Goal: Task Accomplishment & Management: Manage account settings

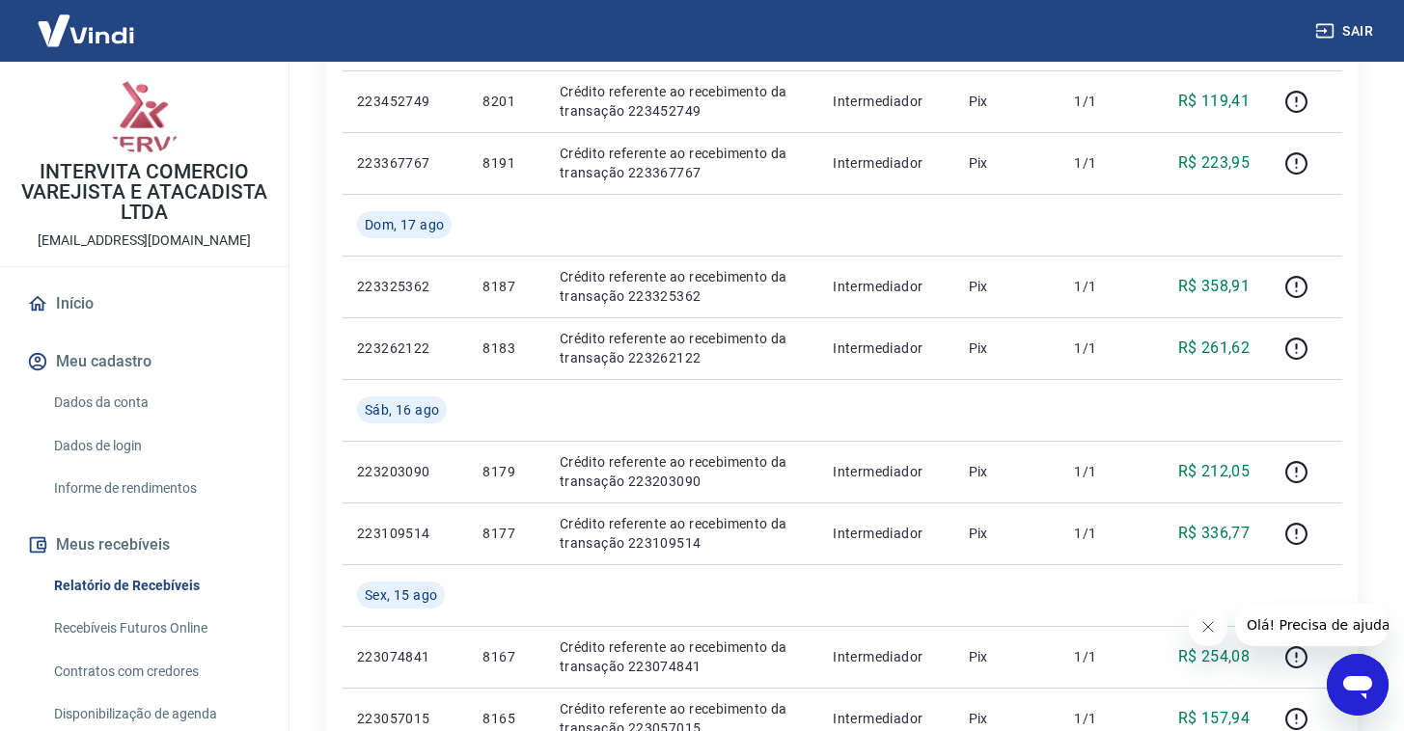
scroll to position [1167, 0]
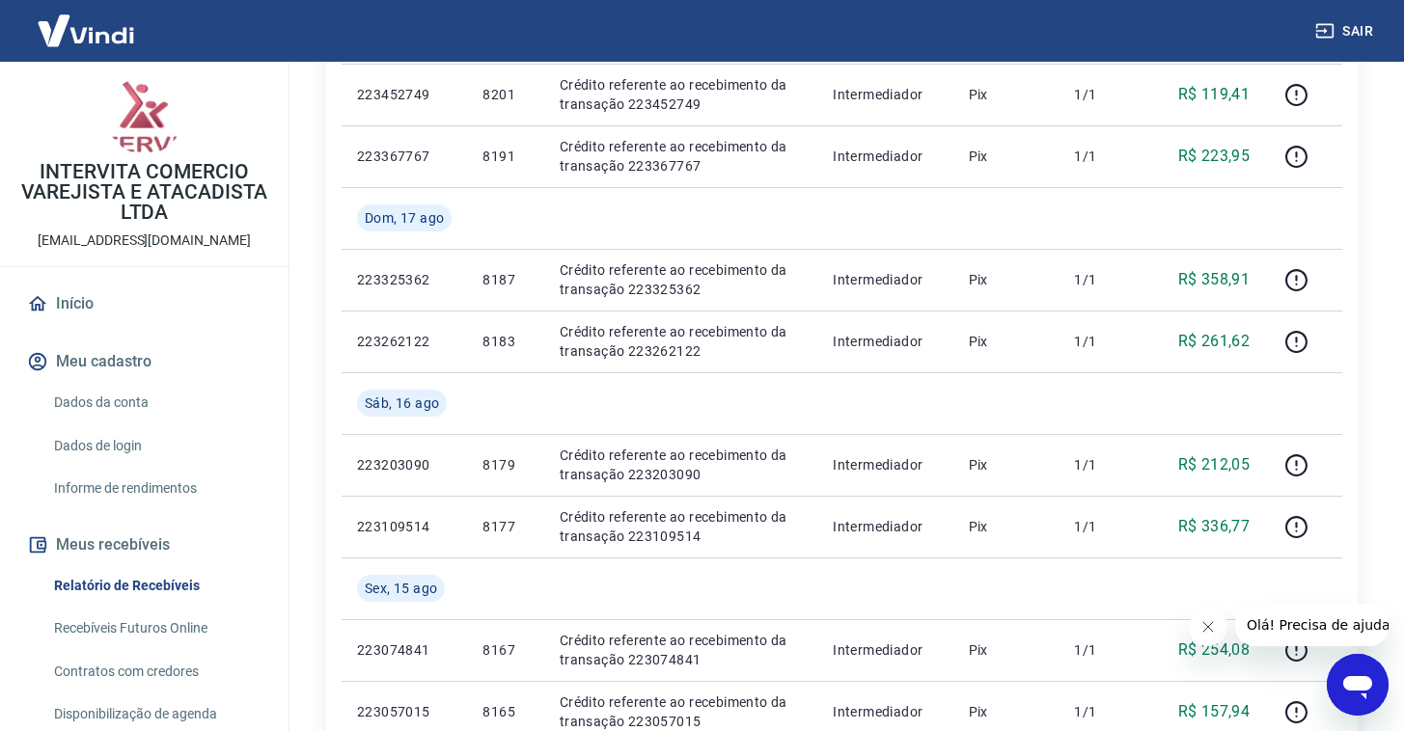
click at [1200, 636] on button "Fechar mensagem da empresa" at bounding box center [1207, 627] width 39 height 39
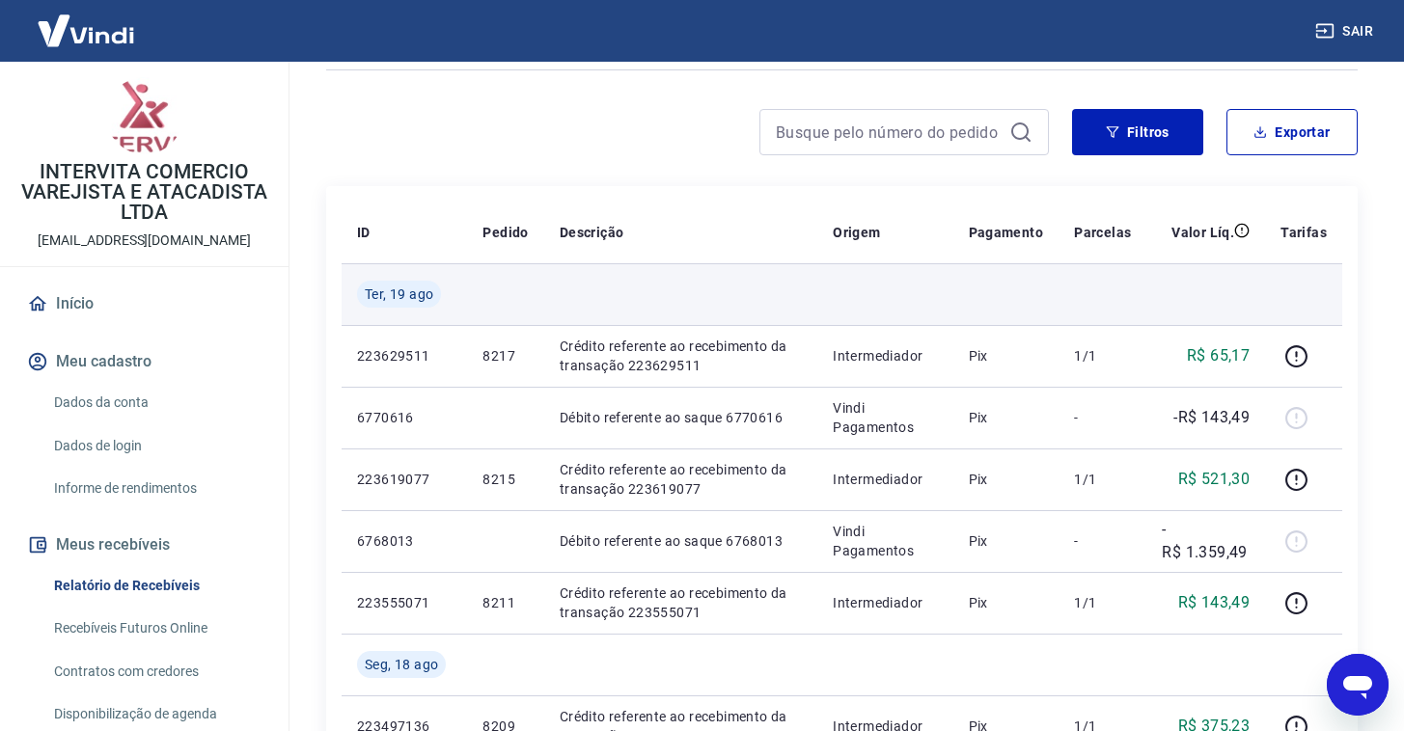
scroll to position [0, 0]
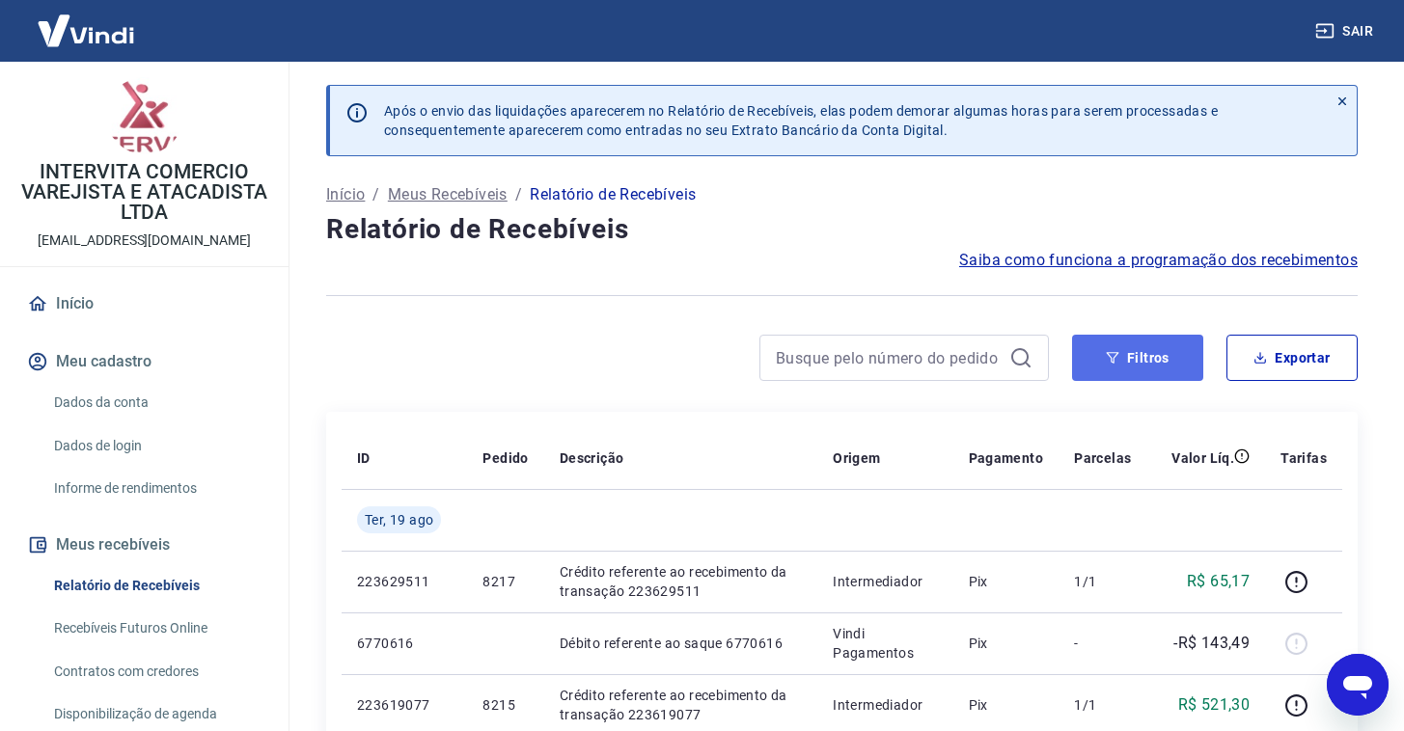
click at [1112, 358] on icon "button" at bounding box center [1113, 358] width 13 height 12
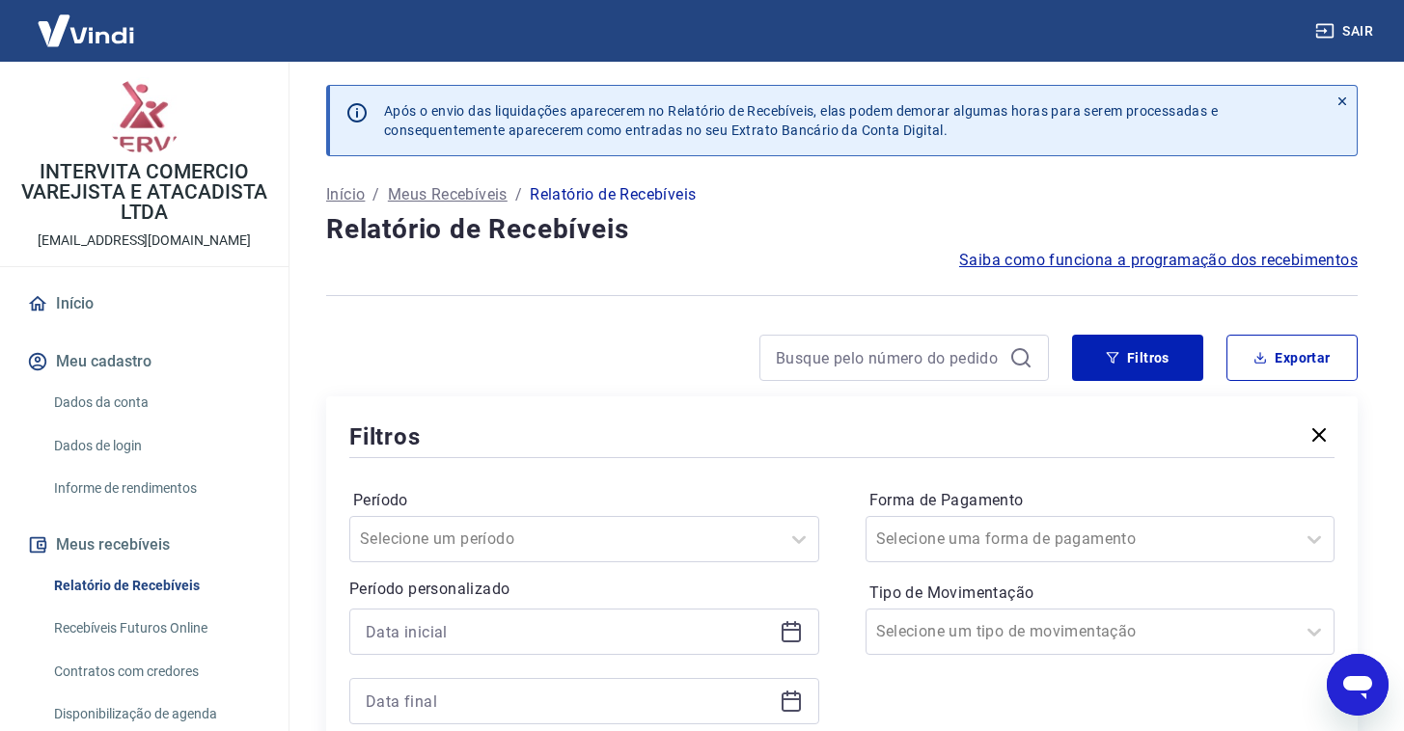
click at [786, 644] on div at bounding box center [584, 632] width 470 height 46
click at [790, 636] on icon at bounding box center [791, 631] width 23 height 23
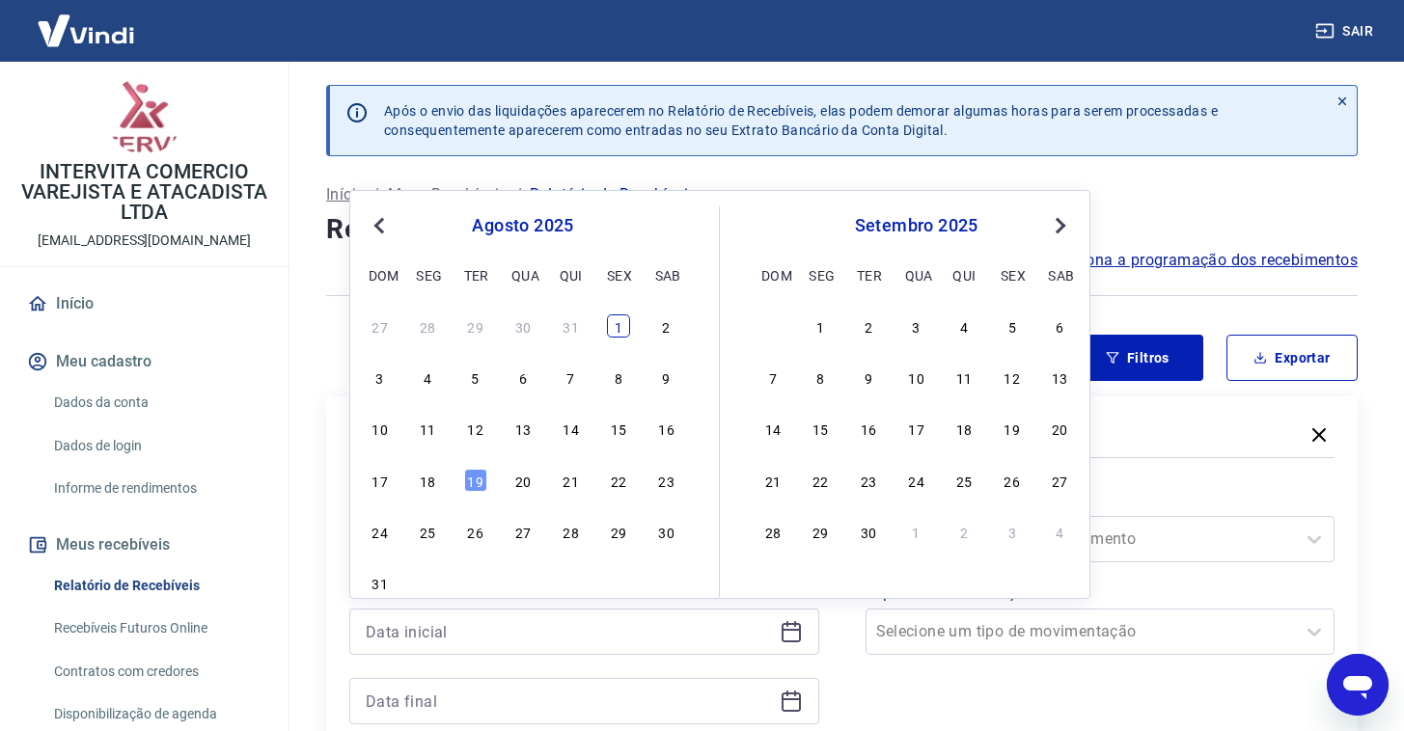
click at [614, 331] on div "1" at bounding box center [618, 326] width 23 height 23
type input "[DATE]"
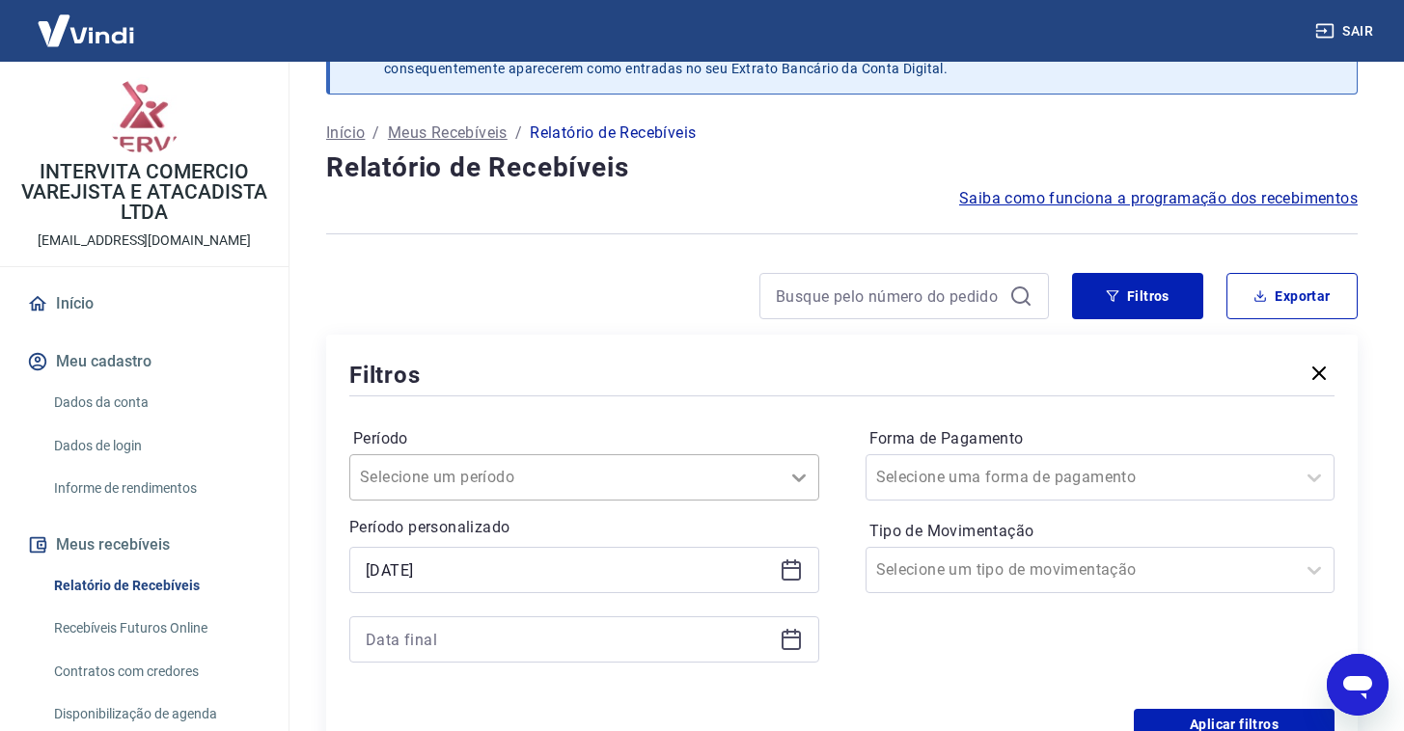
scroll to position [65, 0]
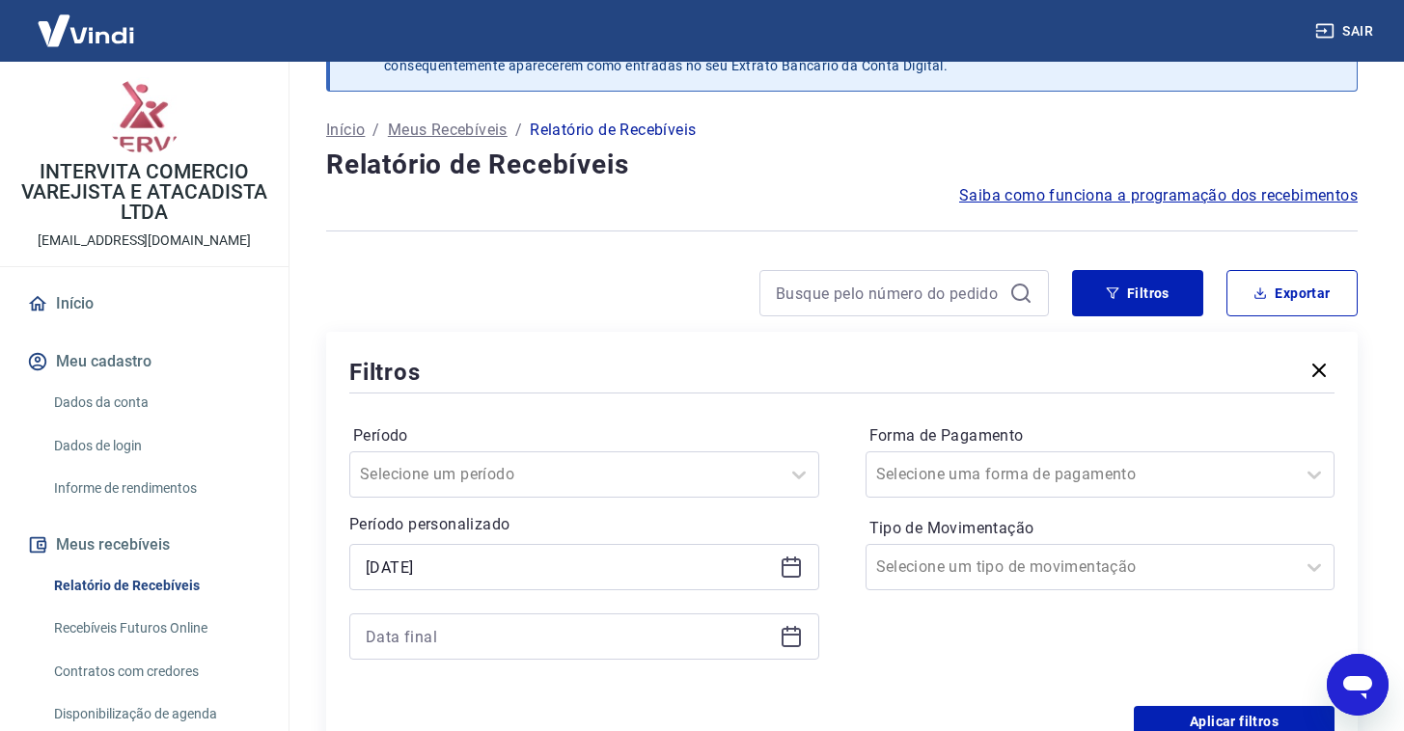
click at [801, 634] on icon at bounding box center [791, 636] width 23 height 23
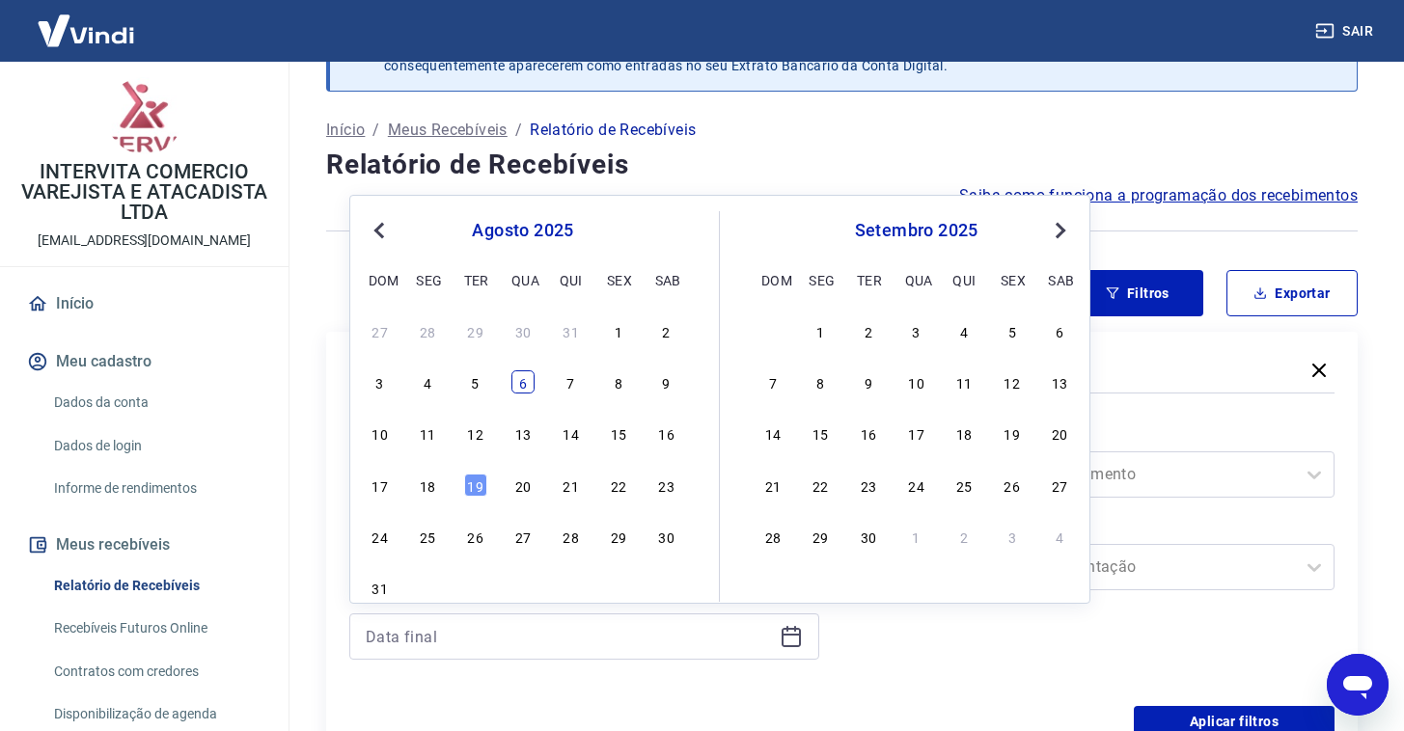
click at [515, 385] on div "6" at bounding box center [522, 382] width 23 height 23
type input "[DATE]"
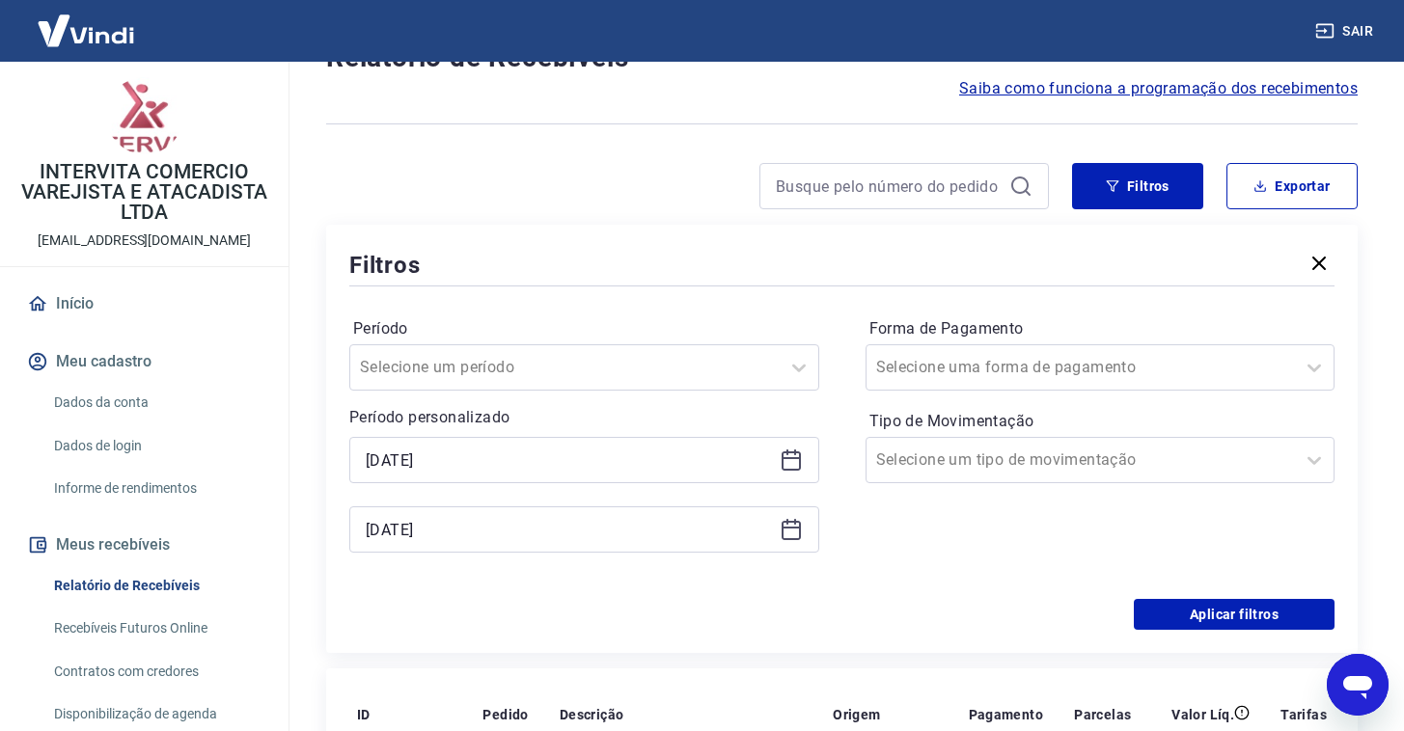
scroll to position [174, 0]
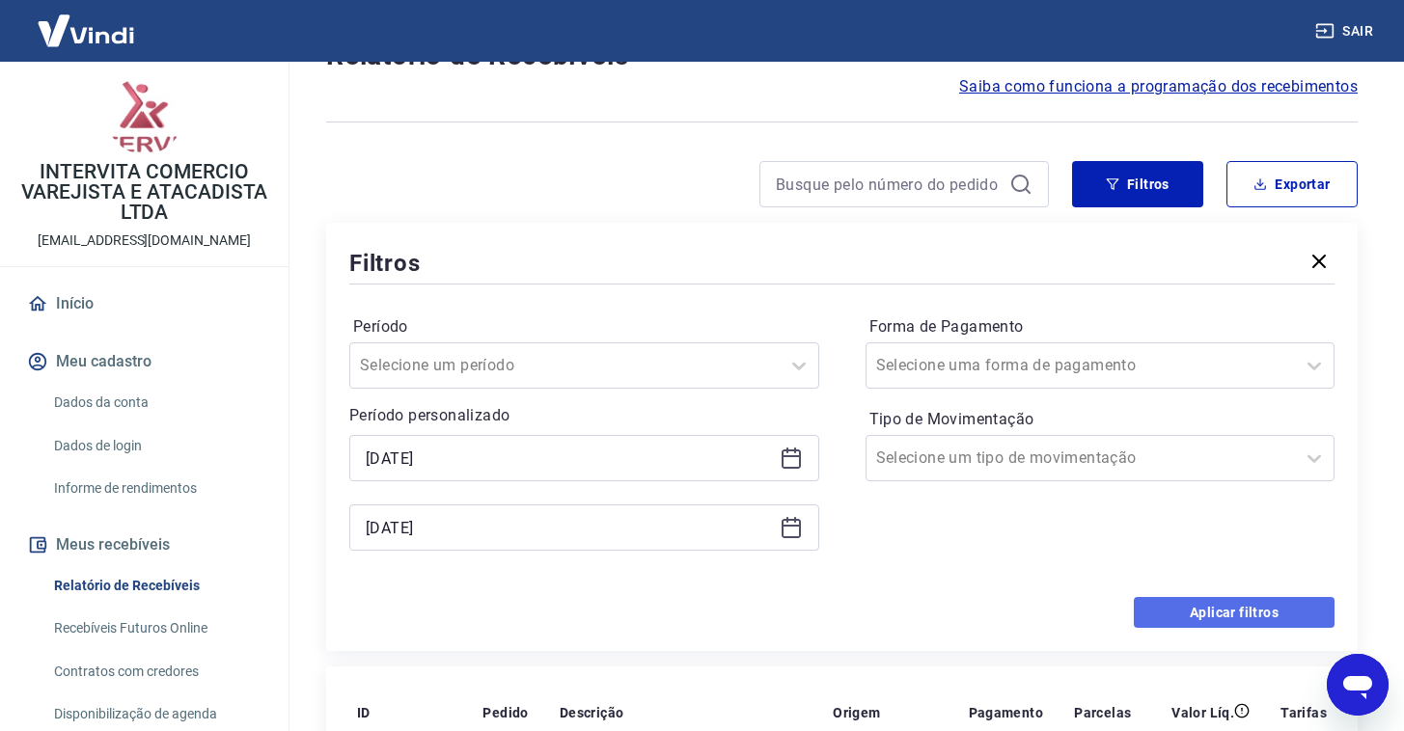
click at [1173, 616] on button "Aplicar filtros" at bounding box center [1234, 612] width 201 height 31
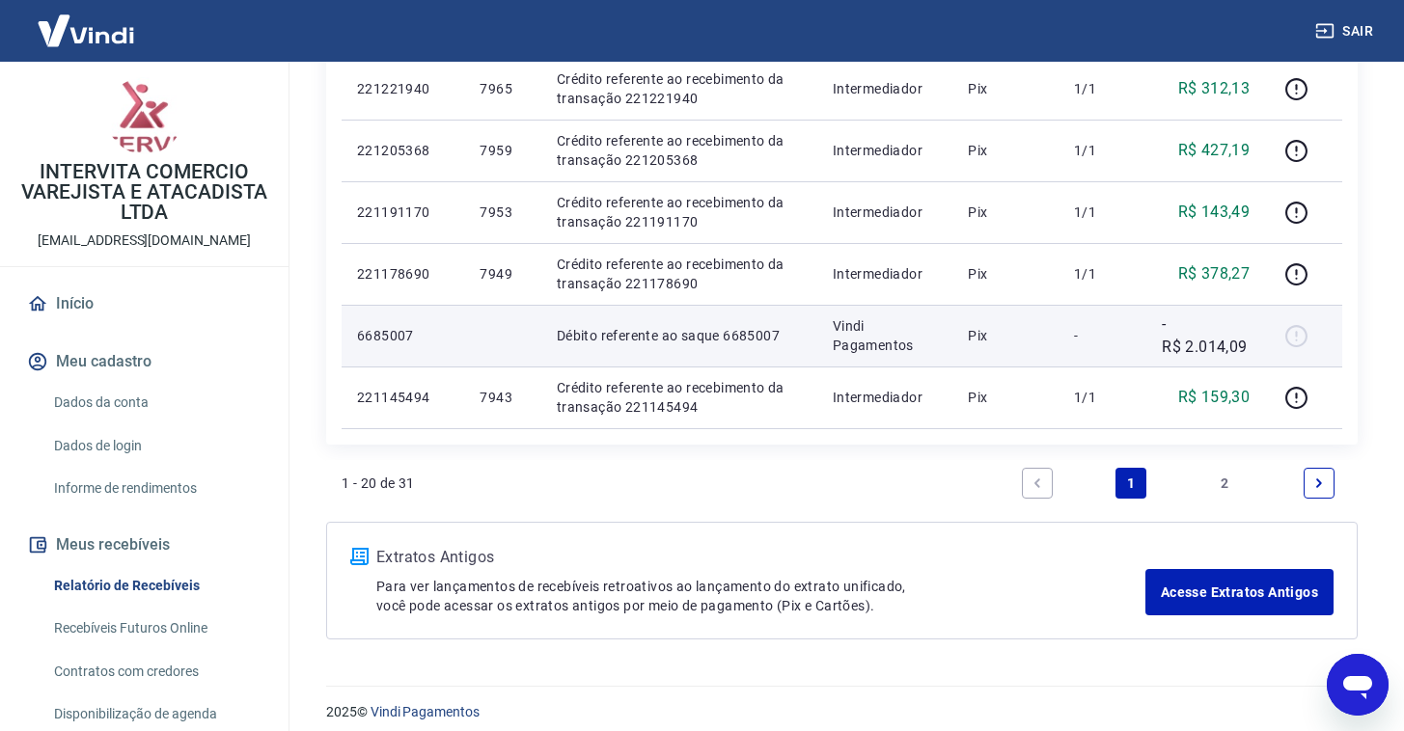
scroll to position [1496, 0]
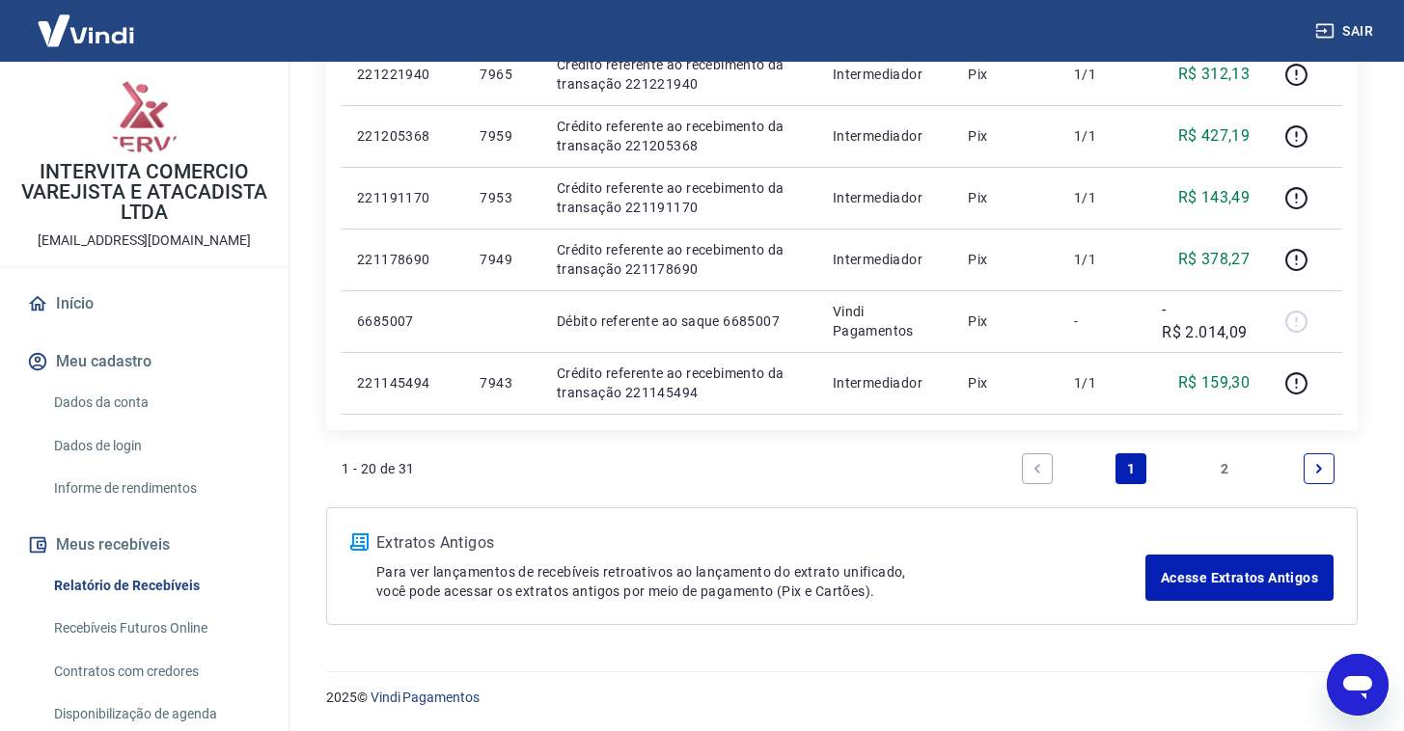
click at [1225, 473] on link "2" at bounding box center [1225, 468] width 31 height 31
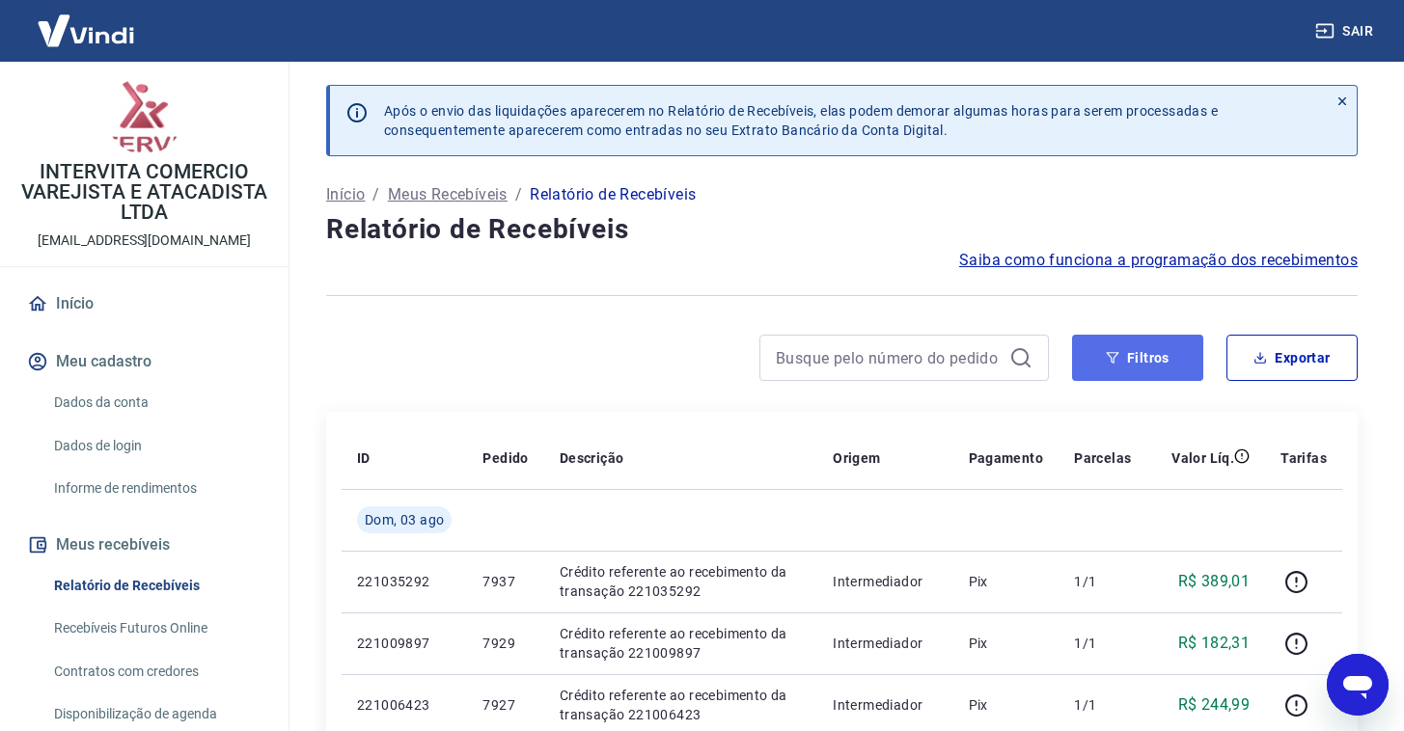
click at [1104, 356] on button "Filtros" at bounding box center [1137, 358] width 131 height 46
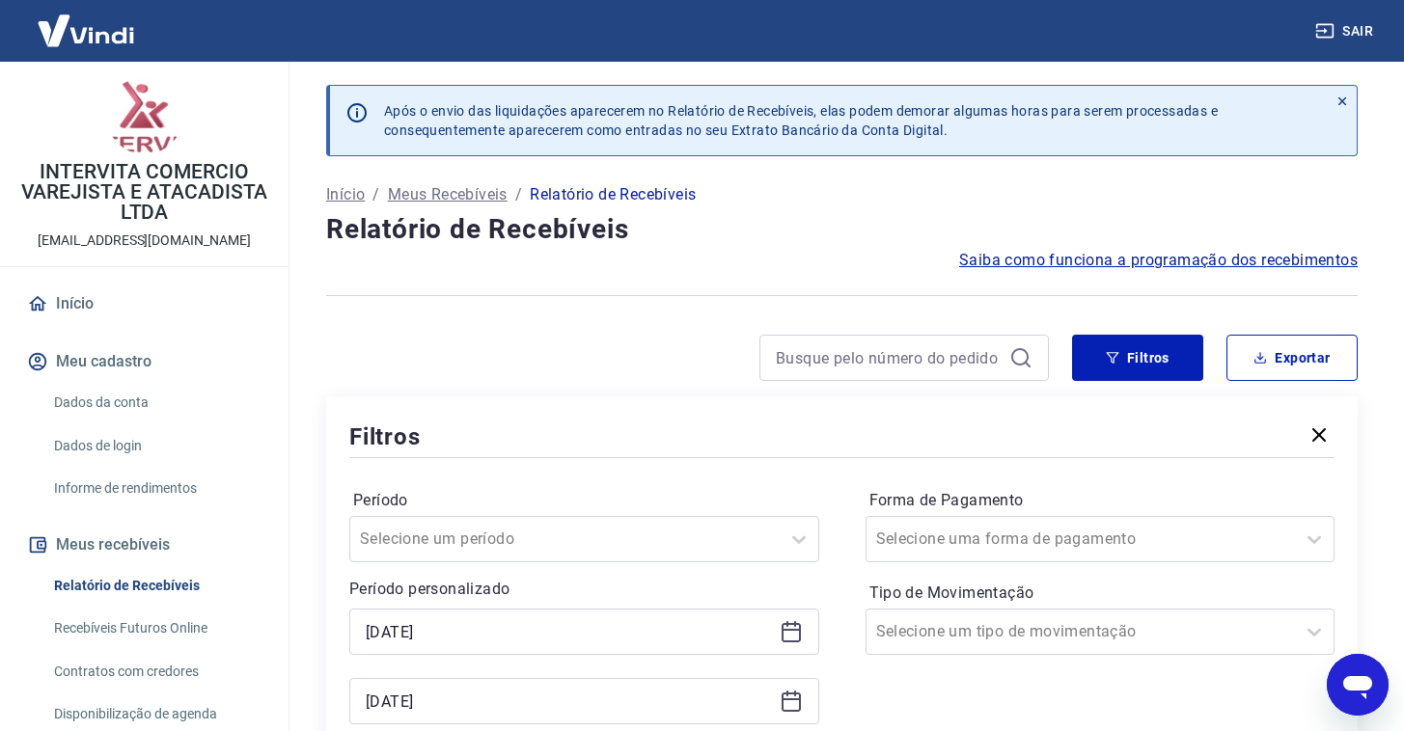
click at [788, 641] on icon at bounding box center [791, 632] width 19 height 19
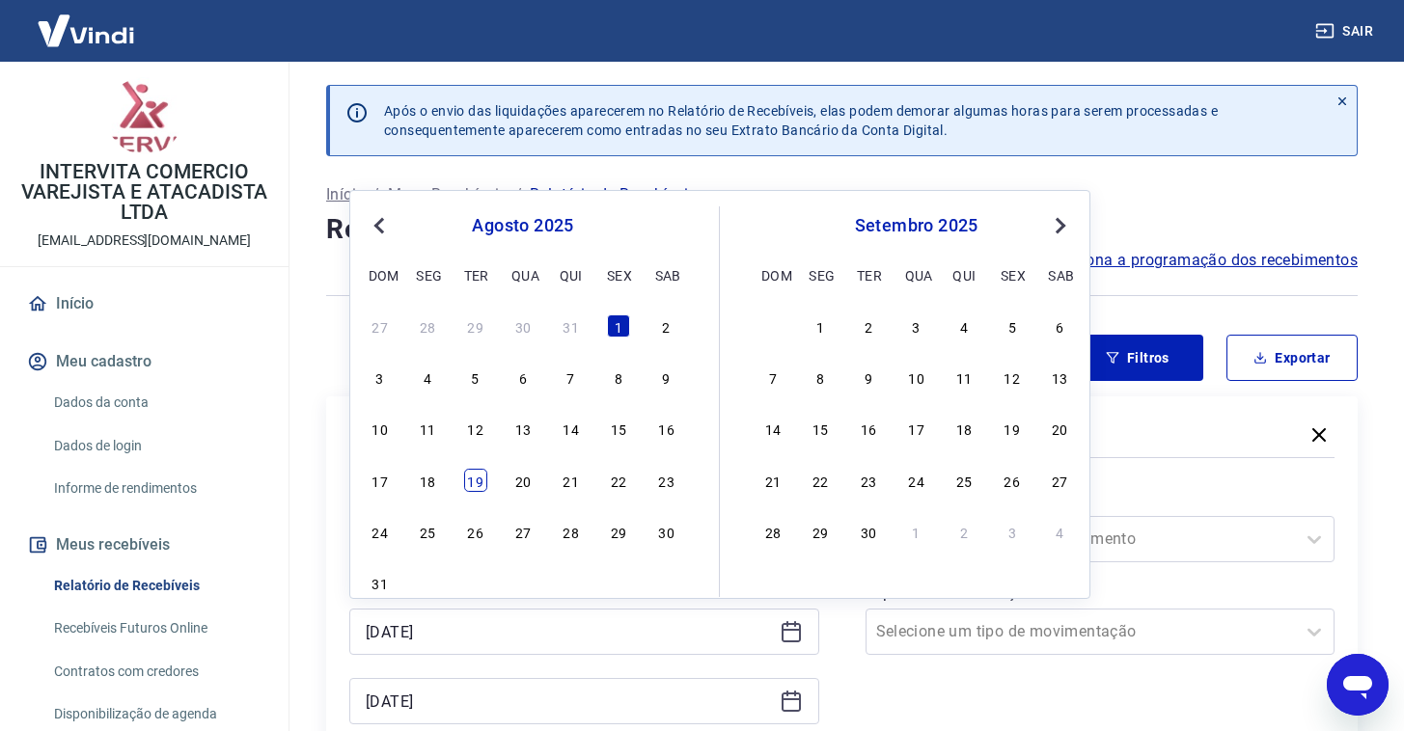
click at [474, 485] on div "19" at bounding box center [475, 480] width 23 height 23
type input "[DATE]"
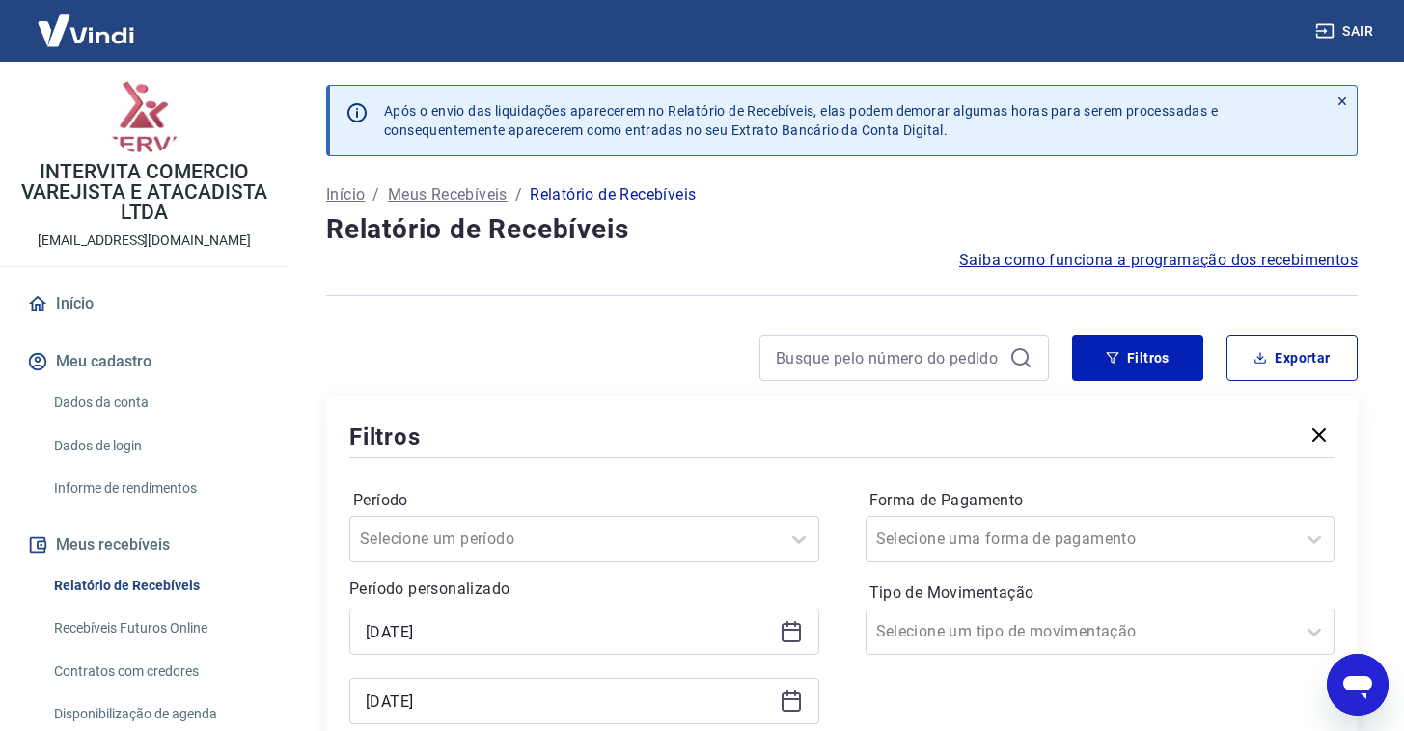
click at [474, 485] on div "Período Selecione um período" at bounding box center [584, 523] width 470 height 77
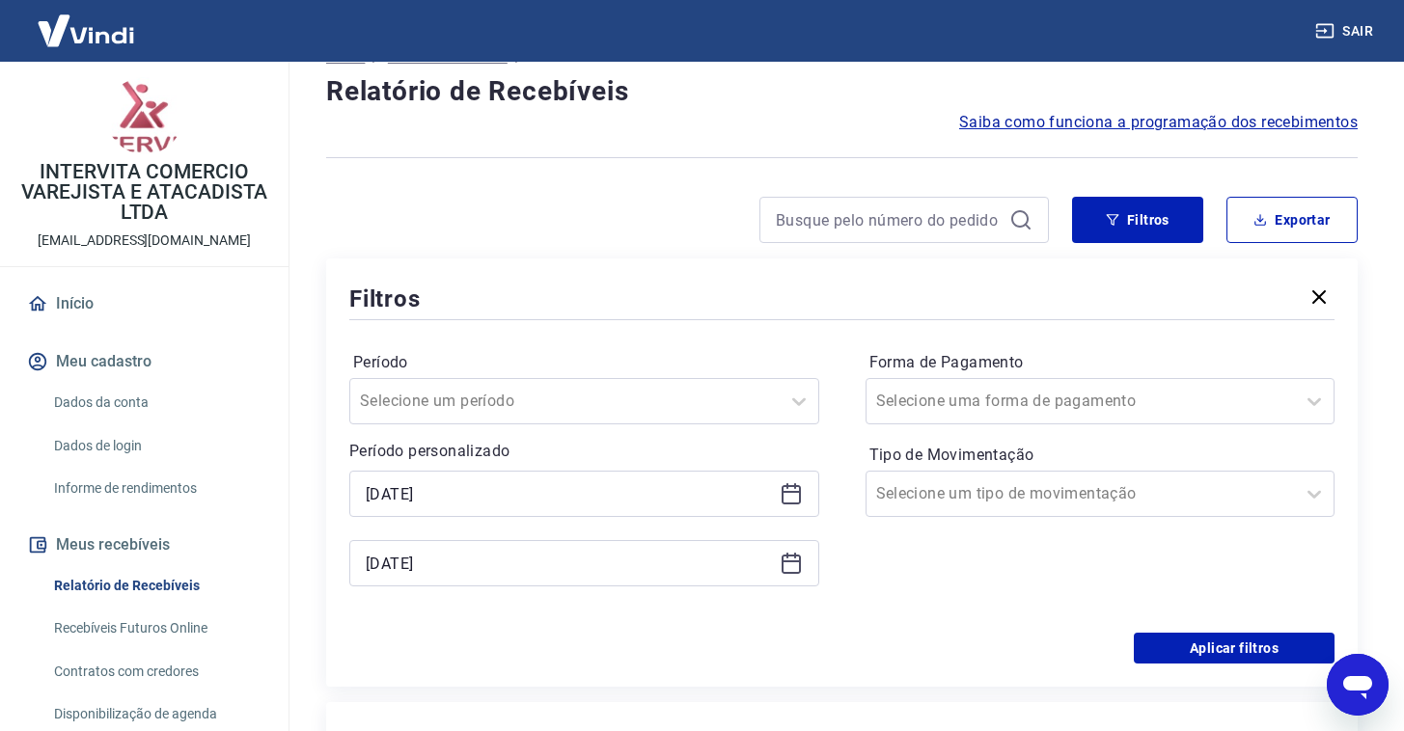
scroll to position [143, 0]
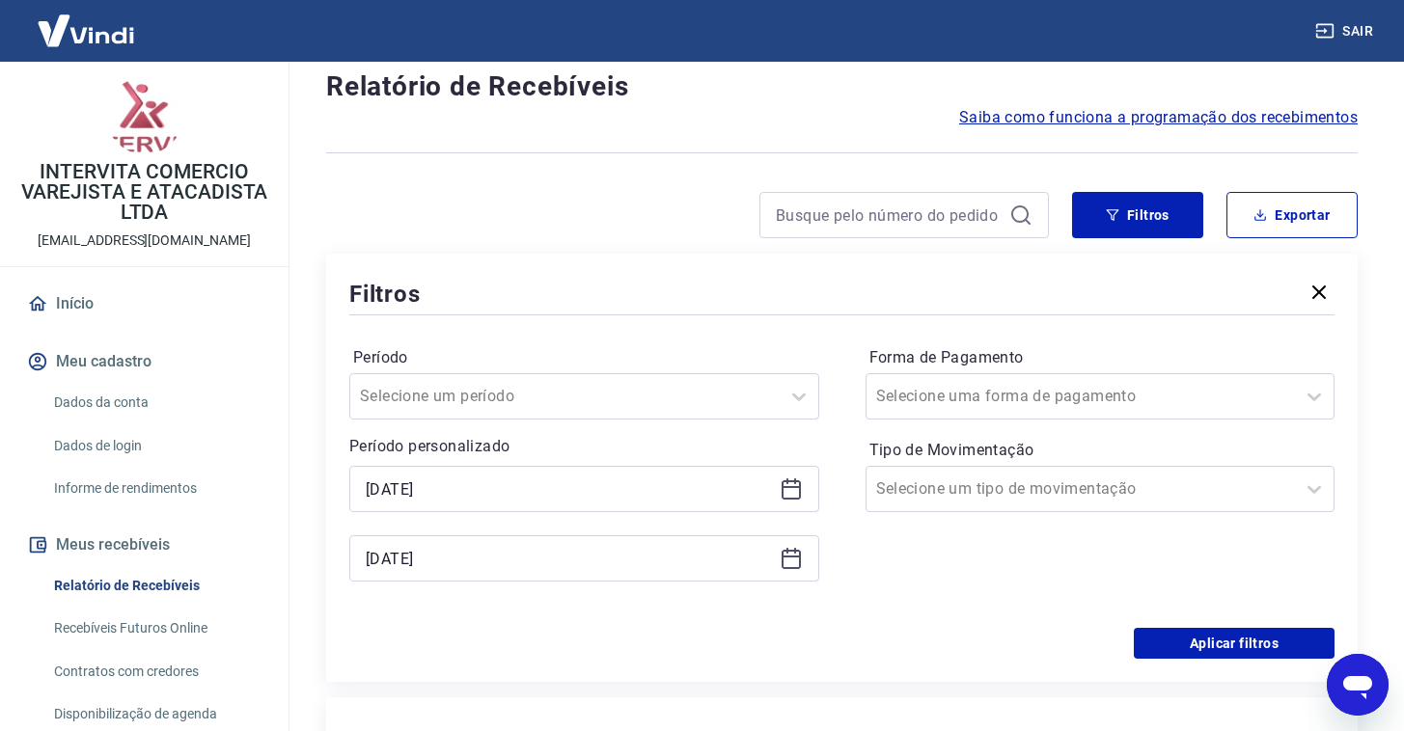
click at [804, 563] on div "[DATE]" at bounding box center [584, 559] width 470 height 46
click at [790, 563] on icon at bounding box center [791, 558] width 23 height 23
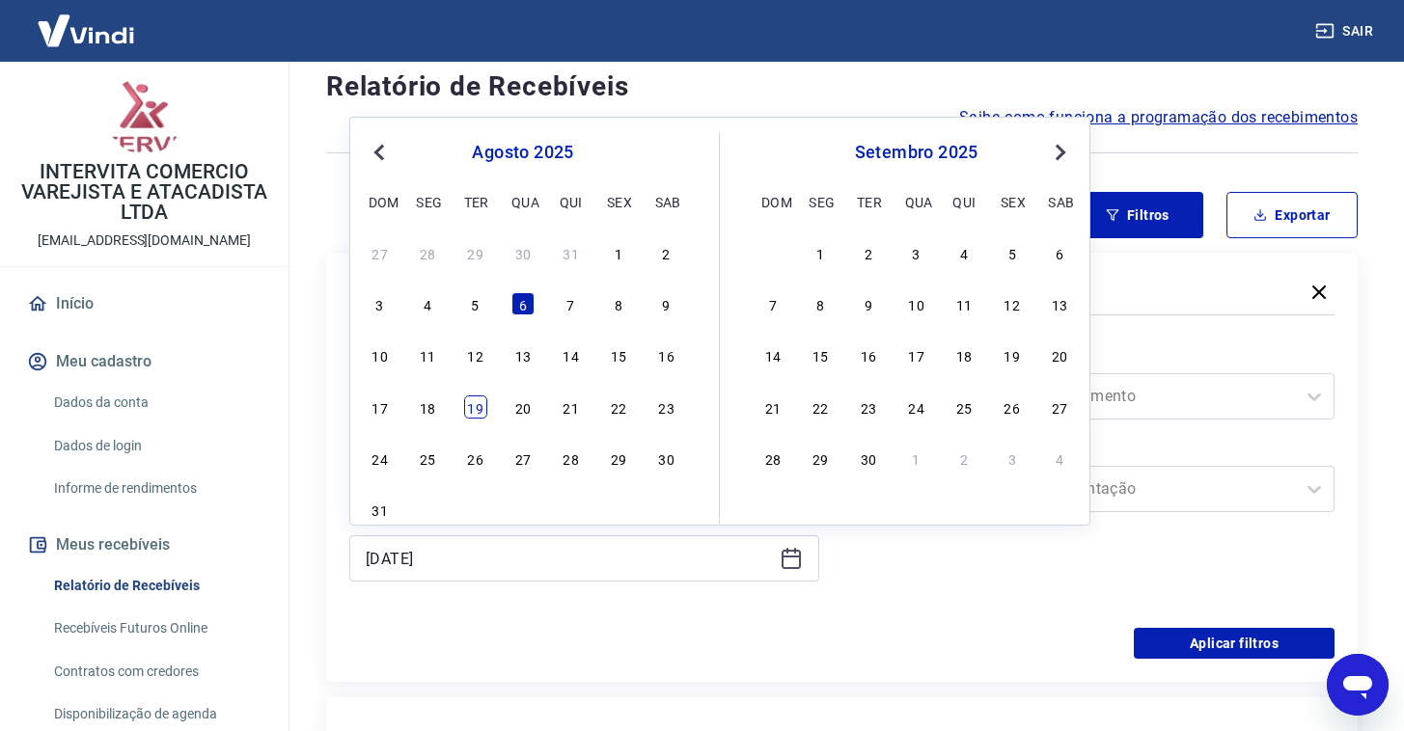
click at [475, 417] on div "19" at bounding box center [475, 407] width 23 height 23
type input "[DATE]"
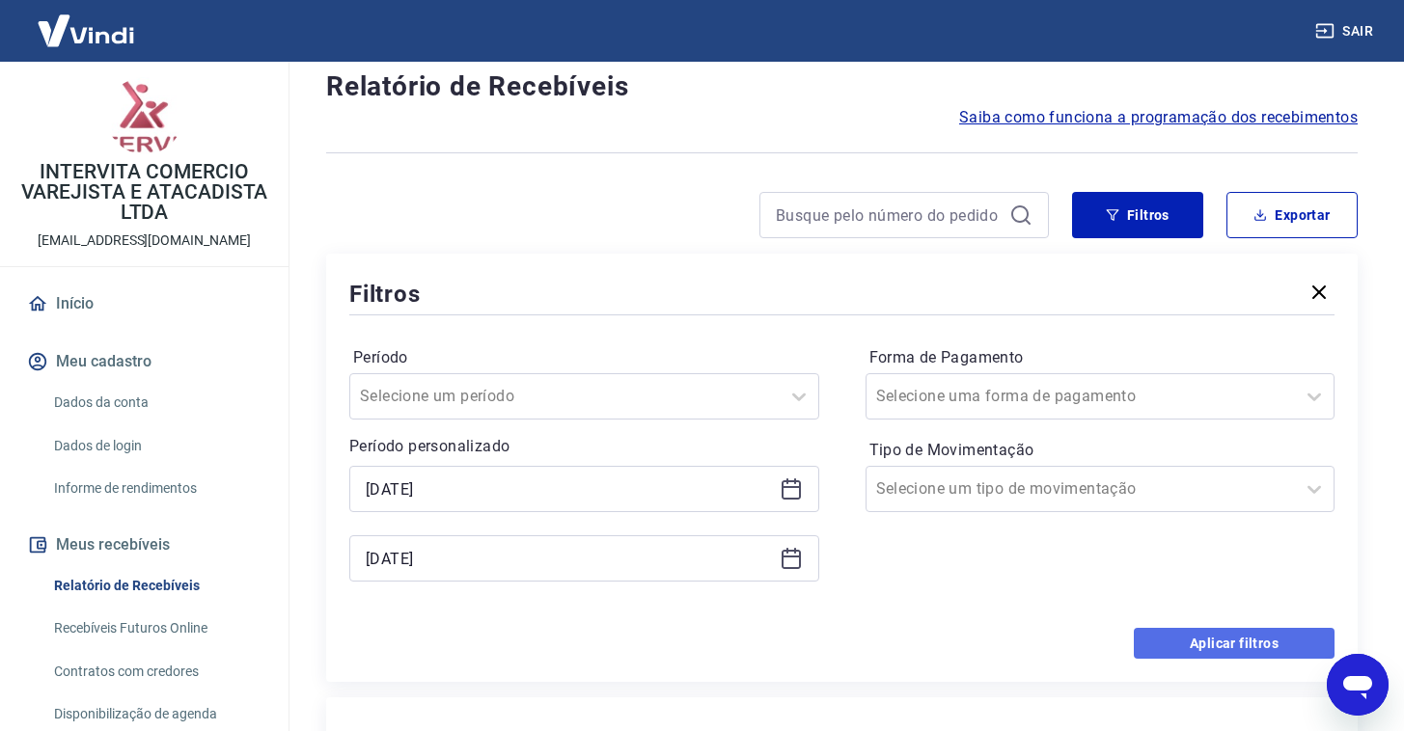
click at [1157, 645] on button "Aplicar filtros" at bounding box center [1234, 643] width 201 height 31
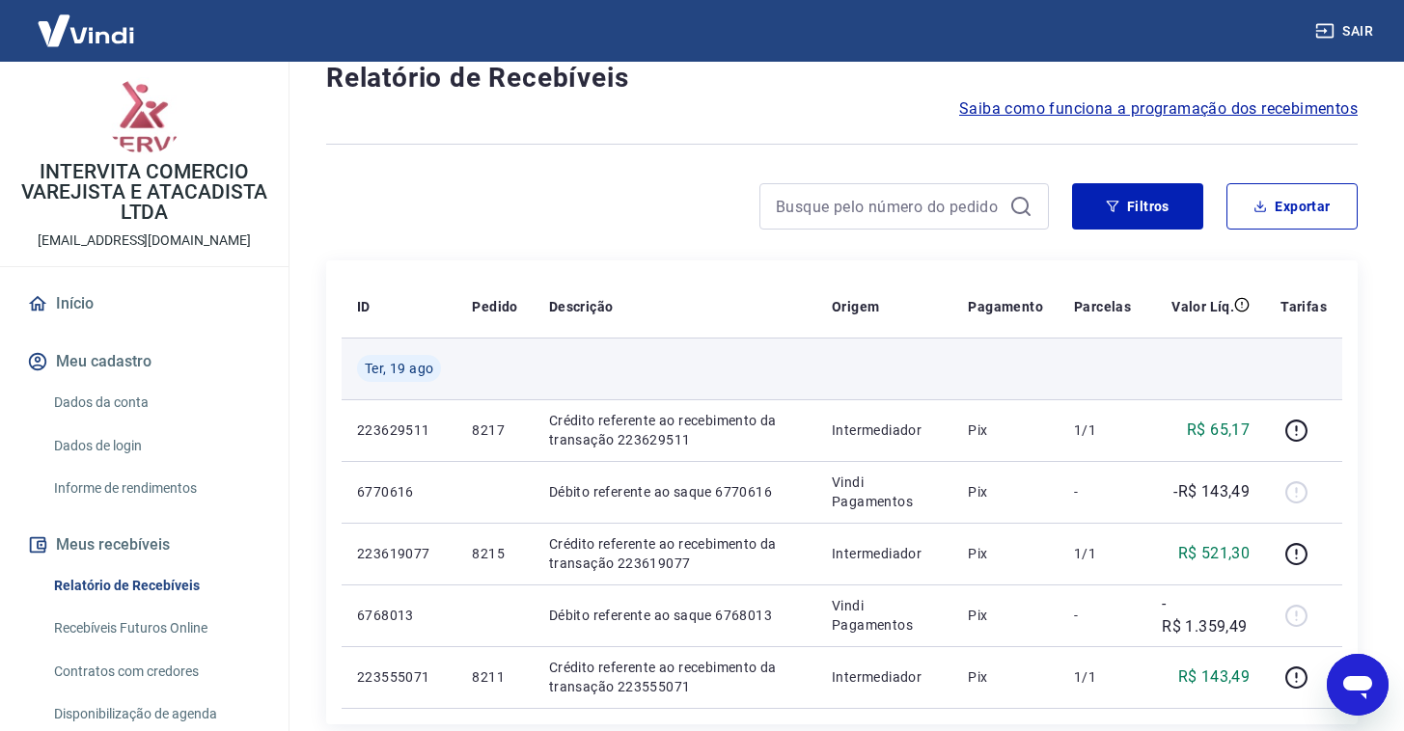
scroll to position [152, 0]
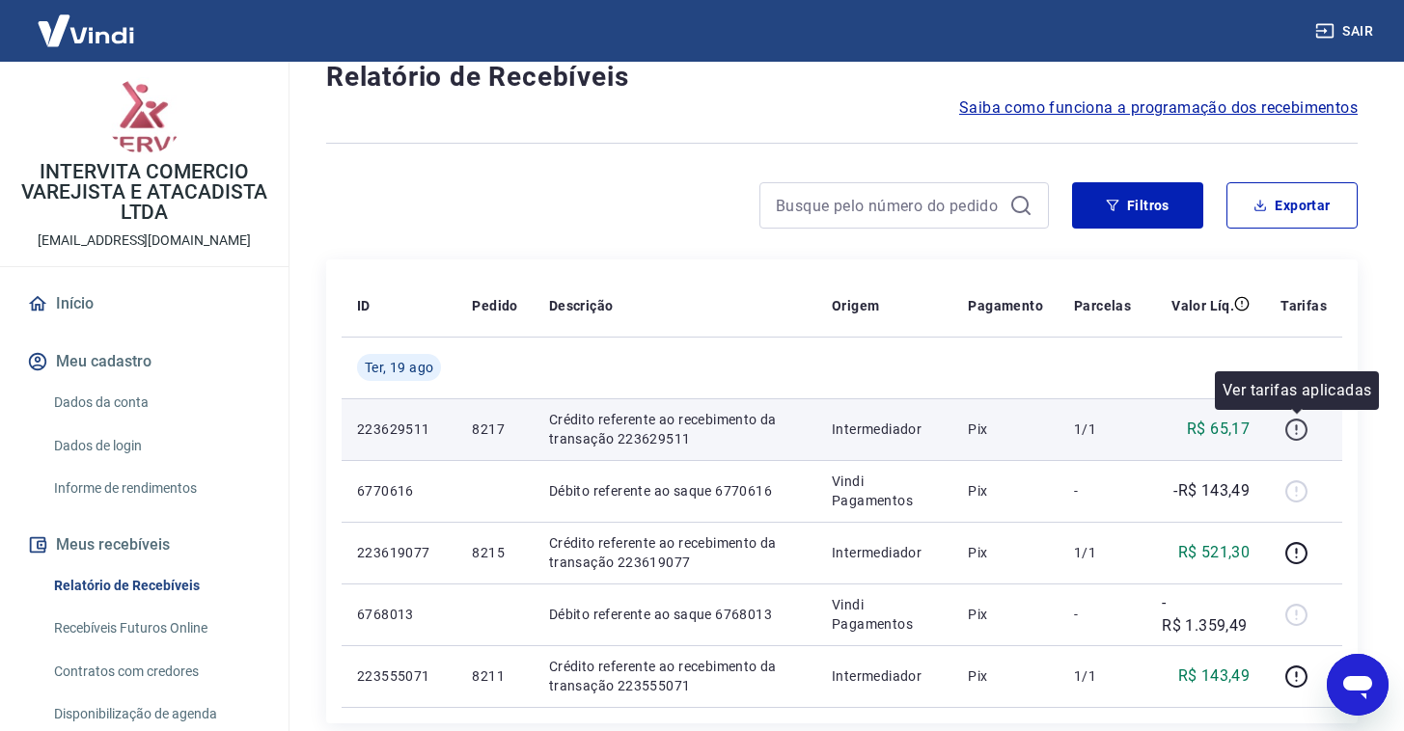
click at [1296, 436] on icon "button" at bounding box center [1296, 430] width 24 height 24
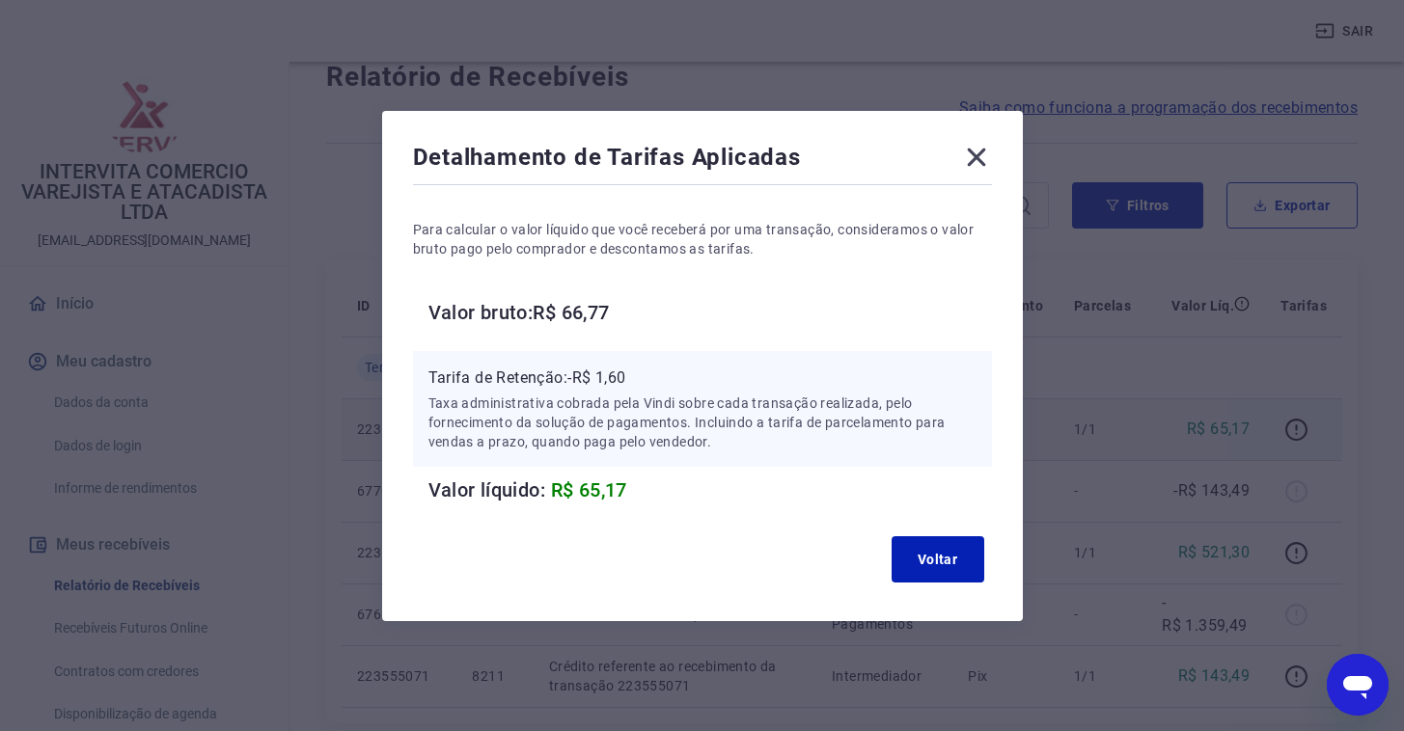
click at [985, 163] on icon at bounding box center [976, 157] width 31 height 31
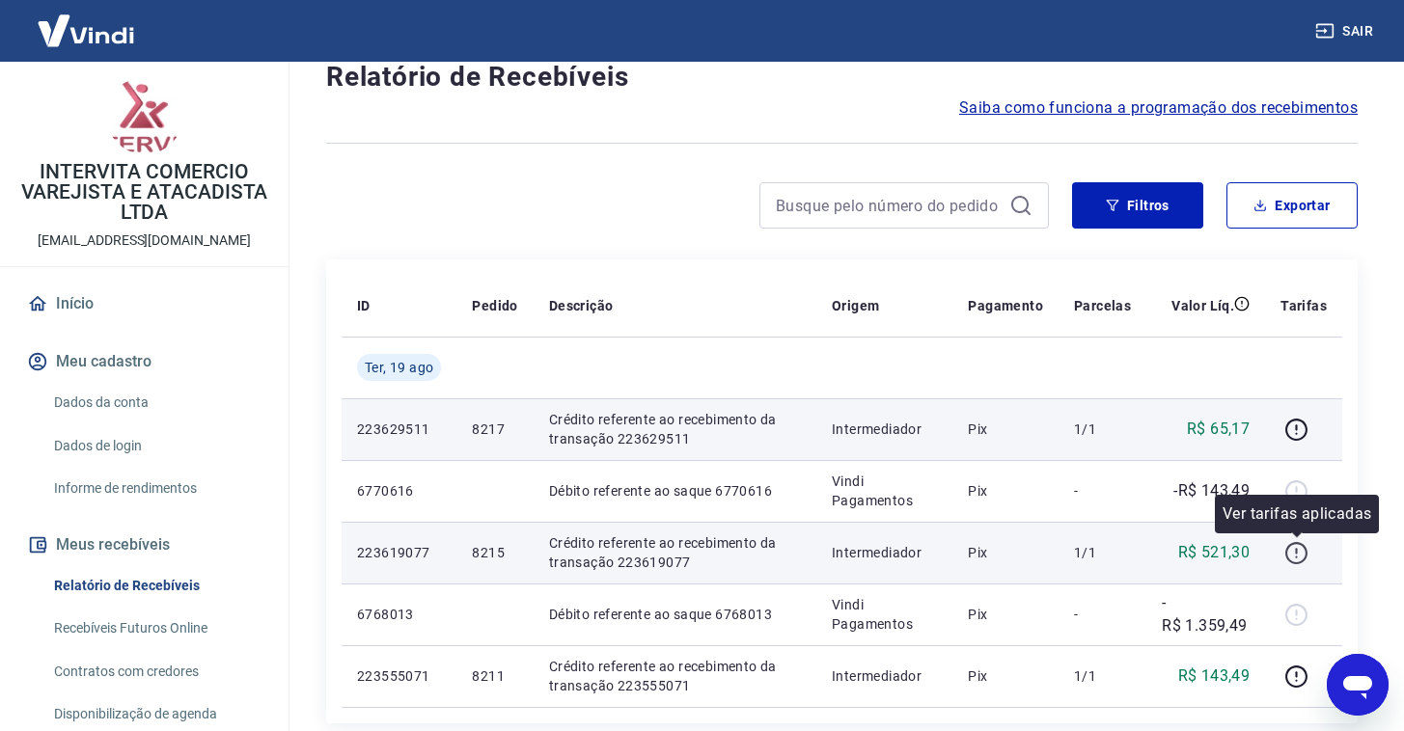
click at [1297, 557] on icon "button" at bounding box center [1296, 557] width 2 height 2
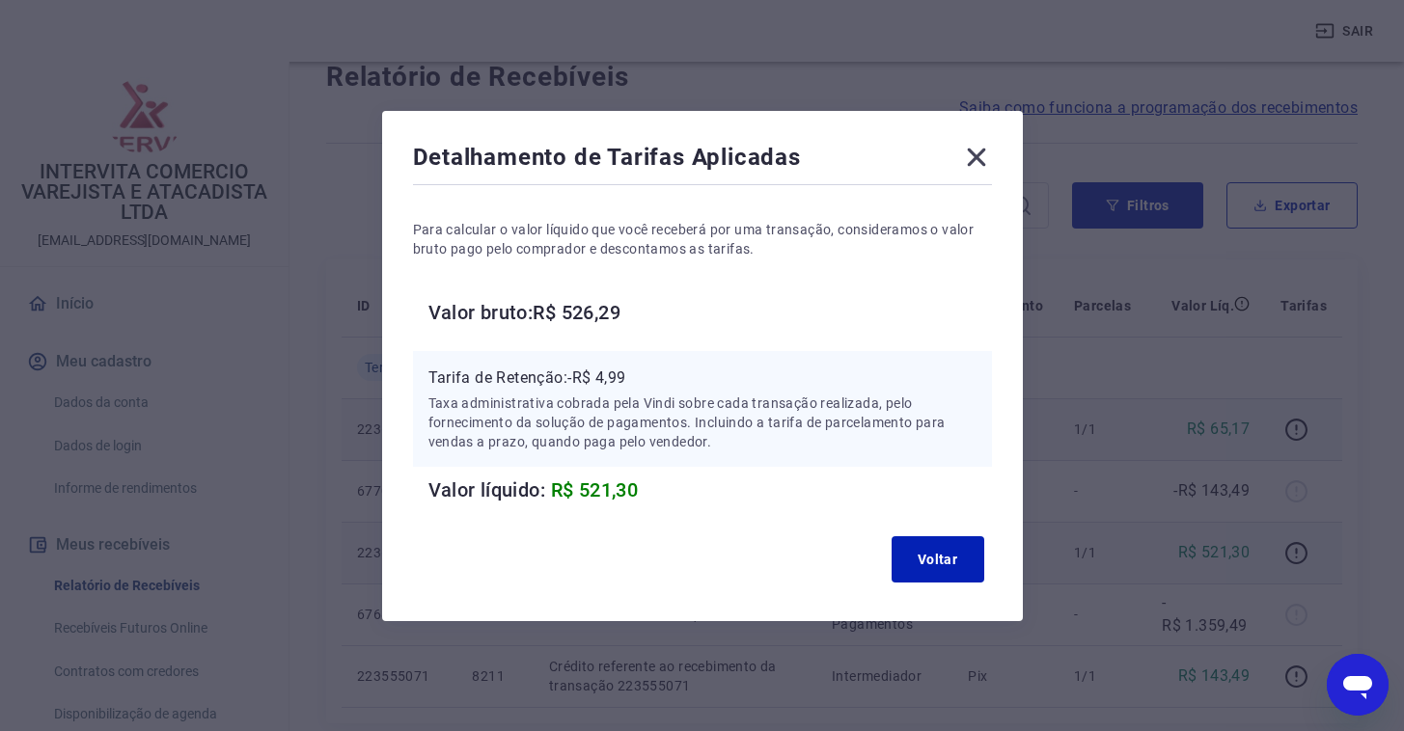
click at [992, 165] on icon at bounding box center [976, 157] width 31 height 31
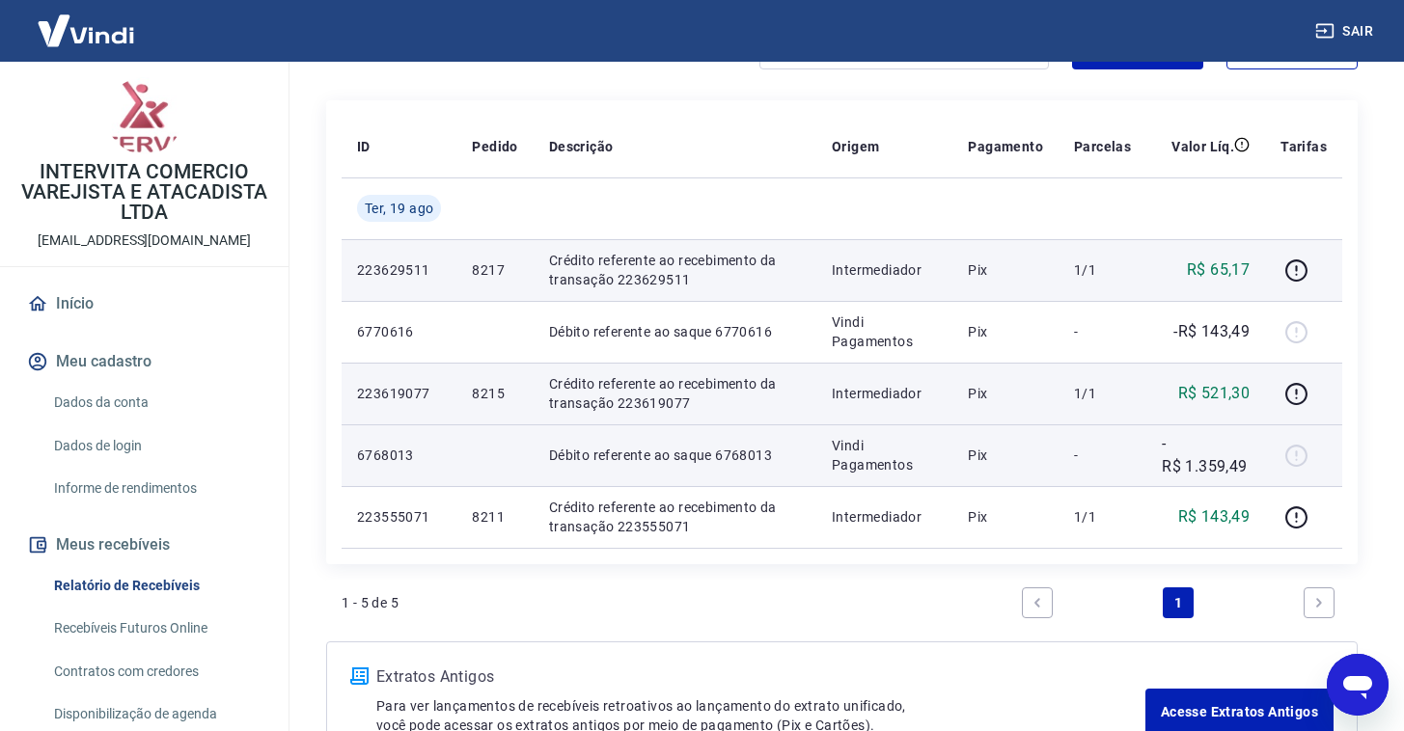
scroll to position [316, 0]
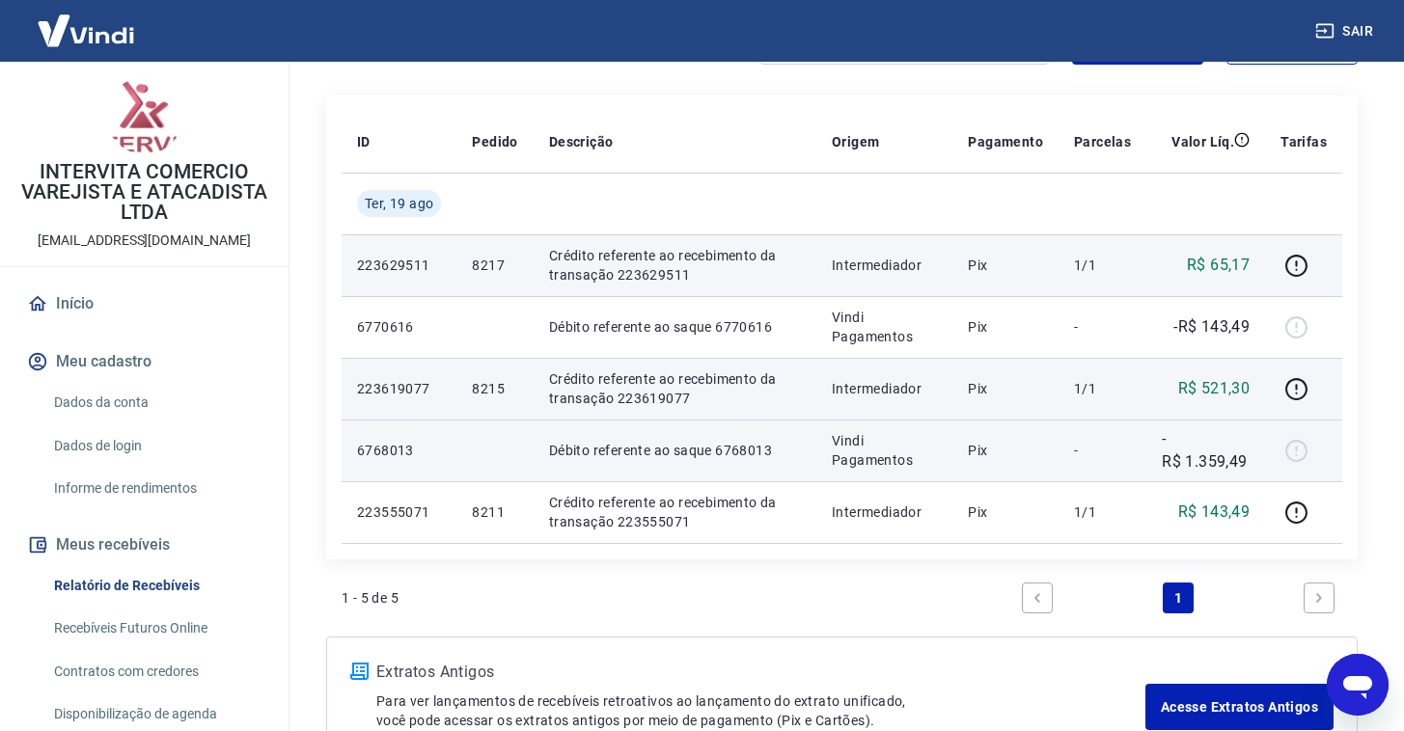
click at [975, 600] on div "1 - 5 de 5 1" at bounding box center [842, 598] width 1001 height 46
